Goal: Information Seeking & Learning: Learn about a topic

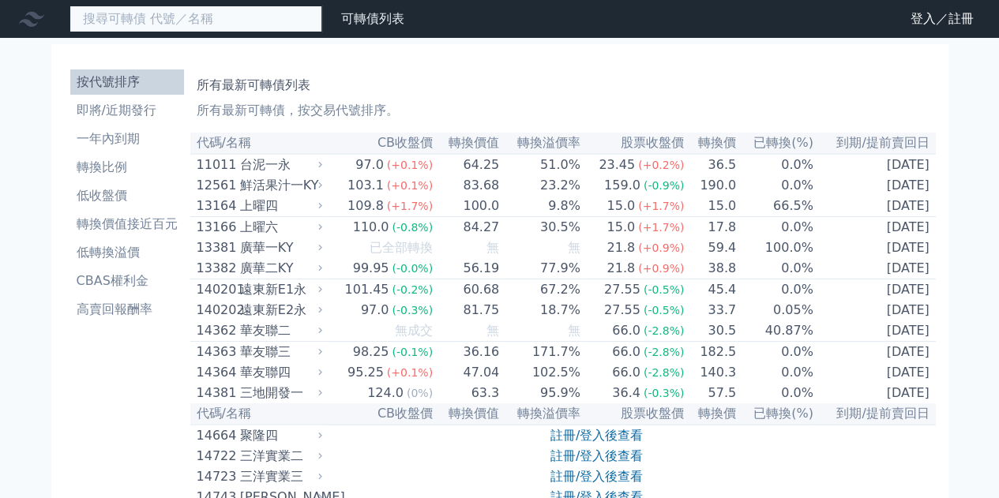
click at [167, 21] on input at bounding box center [196, 19] width 253 height 27
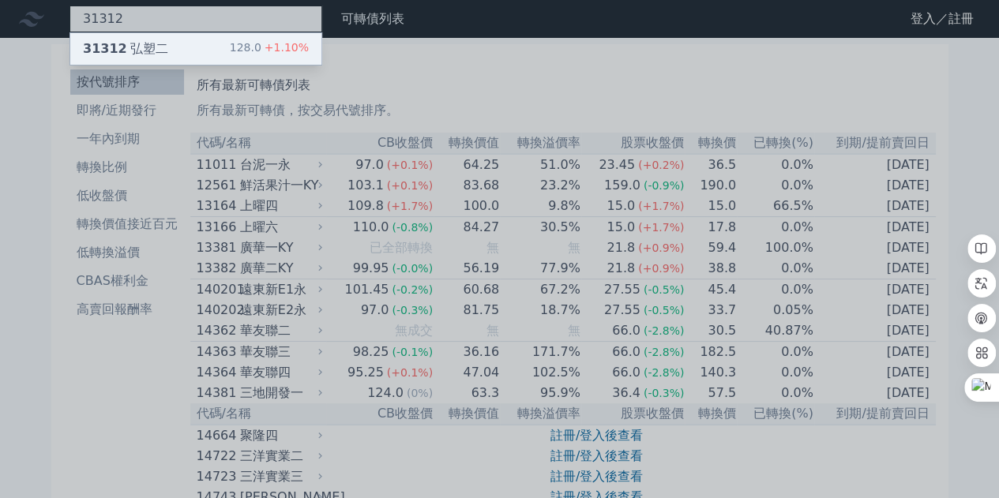
type input "31312"
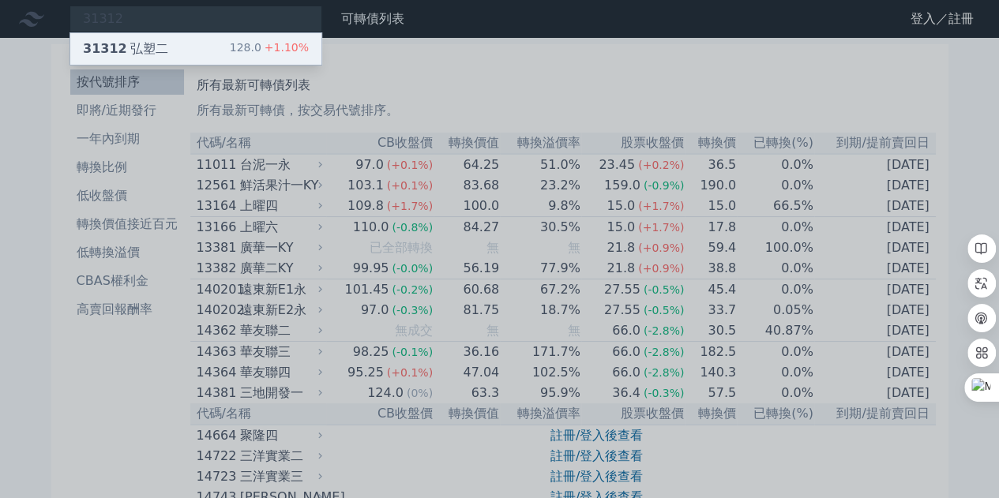
click at [132, 48] on div "31312 弘塑二" at bounding box center [125, 48] width 85 height 19
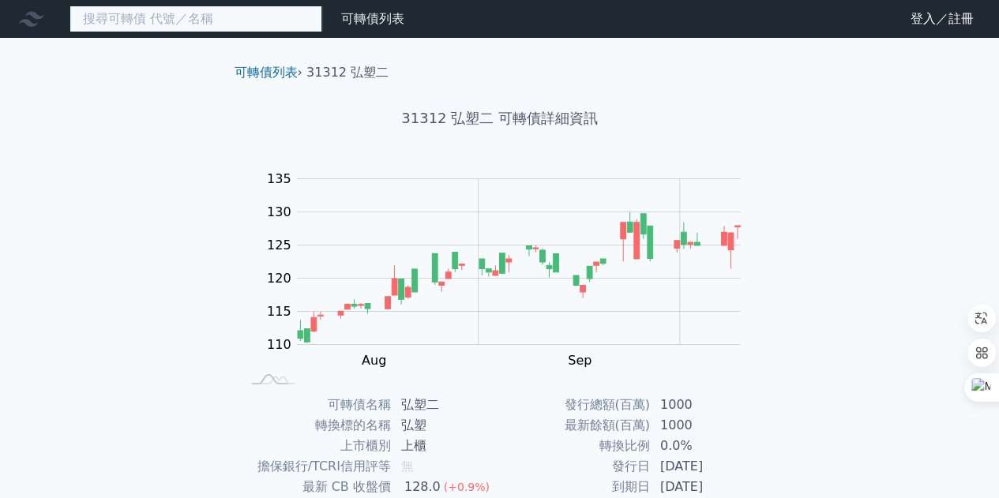
click at [242, 27] on input at bounding box center [196, 19] width 253 height 27
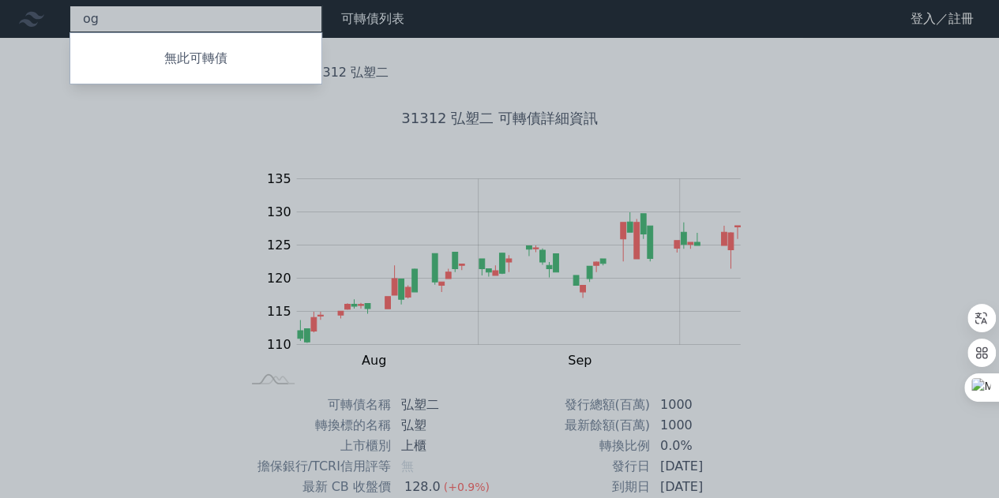
type input "o"
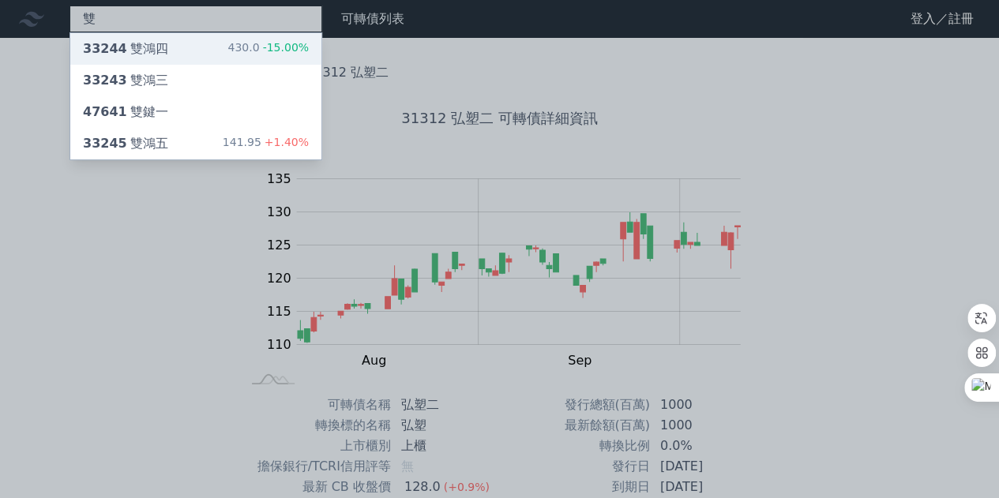
type input "雙"
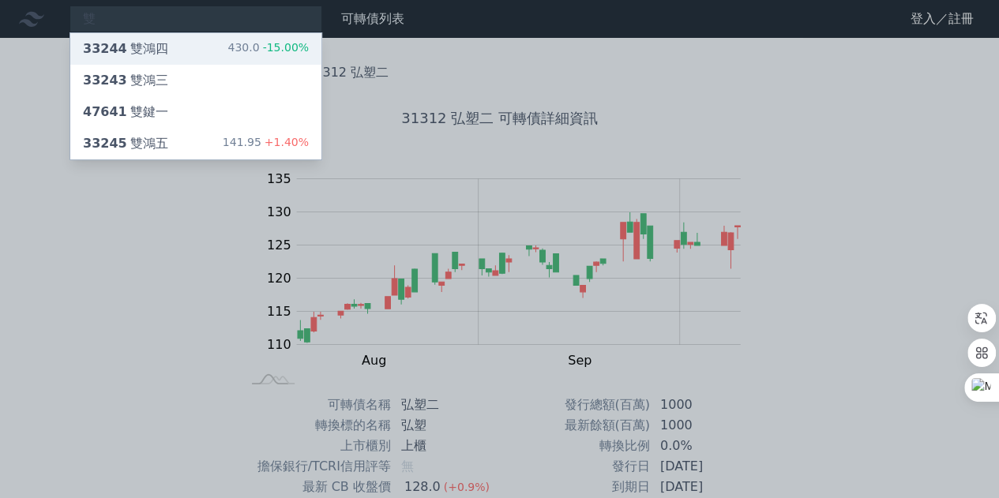
click at [165, 45] on div "33244 雙鴻四 430.0 -15.00%" at bounding box center [195, 49] width 251 height 32
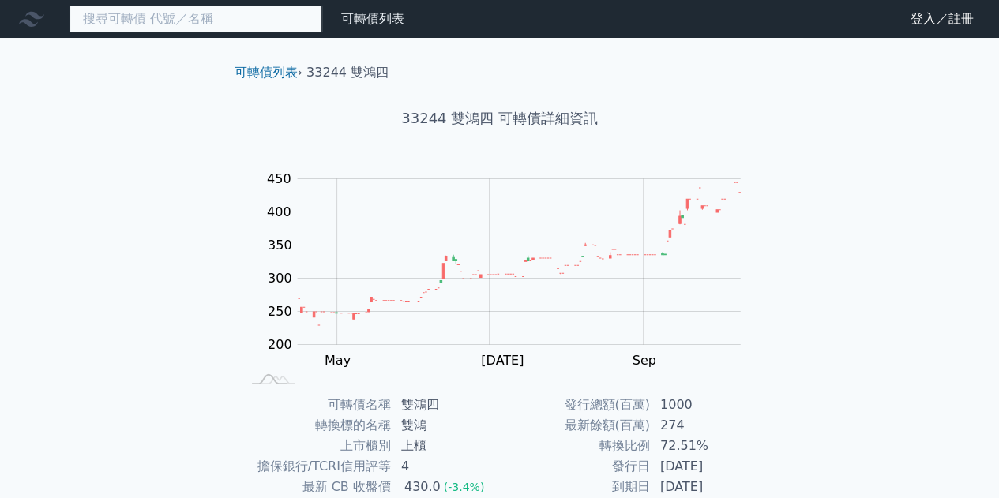
click at [187, 25] on input at bounding box center [196, 19] width 253 height 27
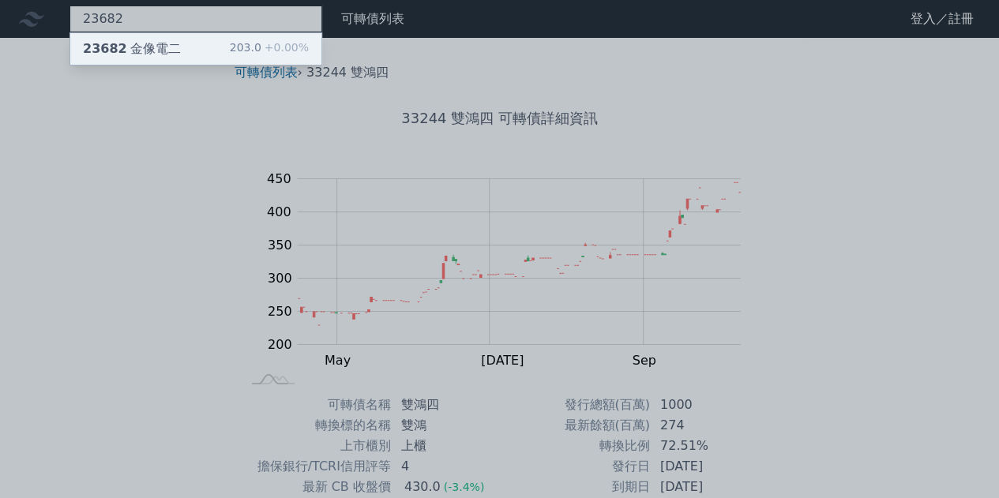
type input "23682"
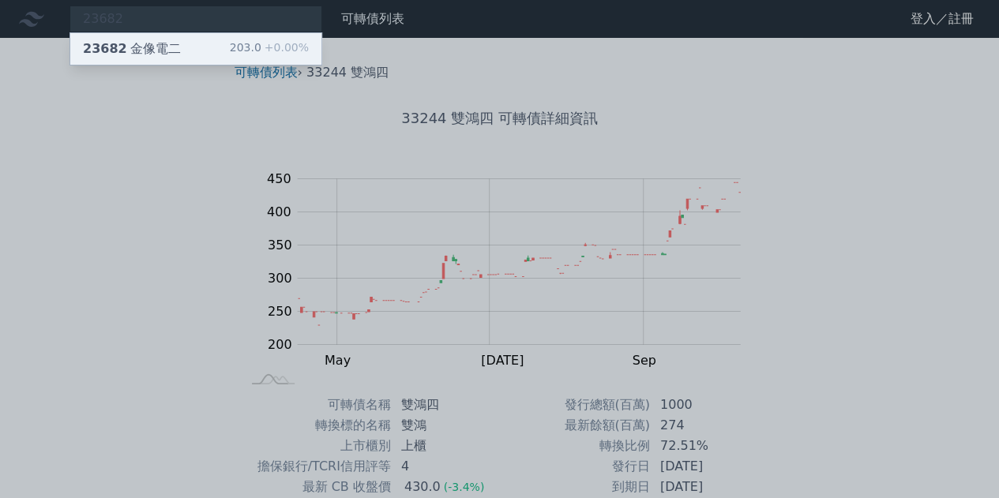
click at [155, 51] on div "23682 金像電二" at bounding box center [132, 48] width 98 height 19
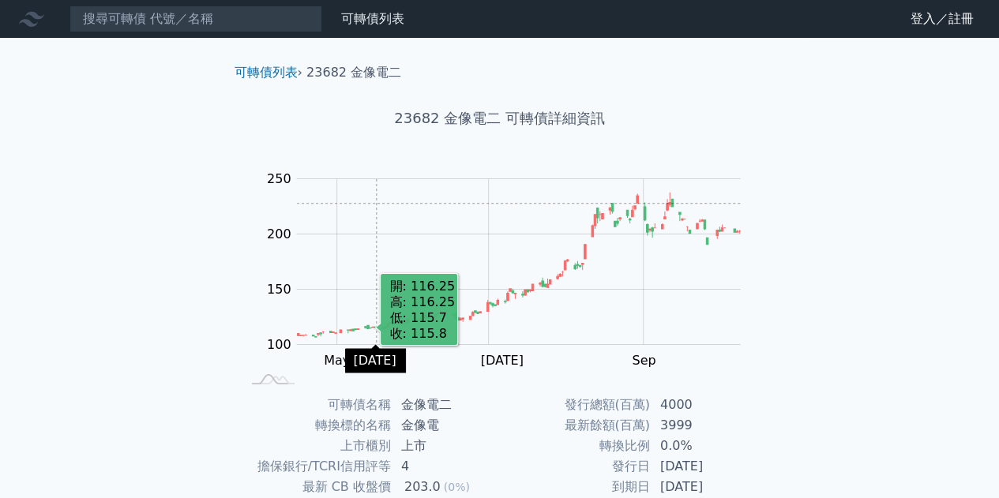
scroll to position [232, 0]
